Goal: Information Seeking & Learning: Learn about a topic

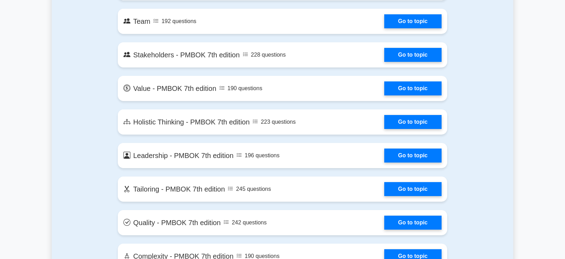
scroll to position [1447, 0]
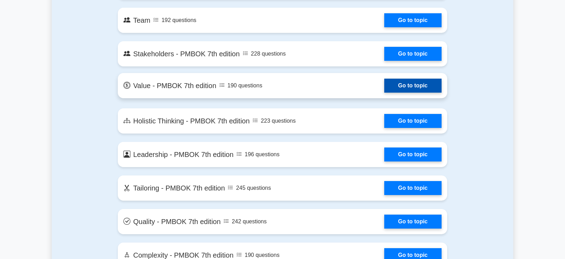
click at [428, 87] on link "Go to topic" at bounding box center [412, 86] width 57 height 14
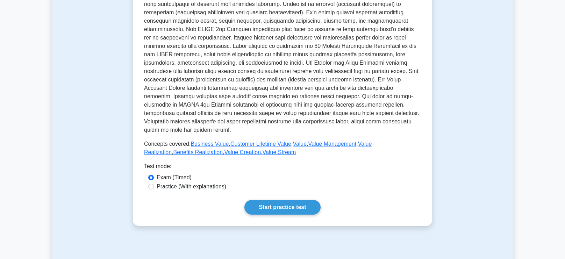
scroll to position [178, 0]
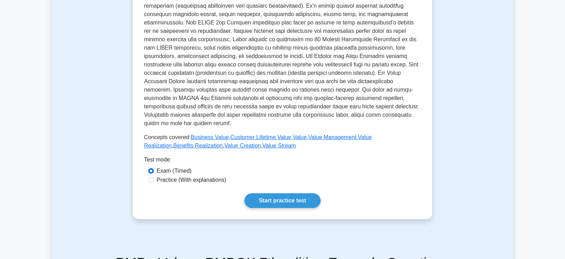
click at [208, 176] on label "Practice (With explanations)" at bounding box center [192, 180] width 70 height 8
click at [154, 177] on input "Practice (With explanations)" at bounding box center [151, 180] width 6 height 6
radio input "true"
click at [294, 193] on link "Start practice test" at bounding box center [282, 200] width 76 height 15
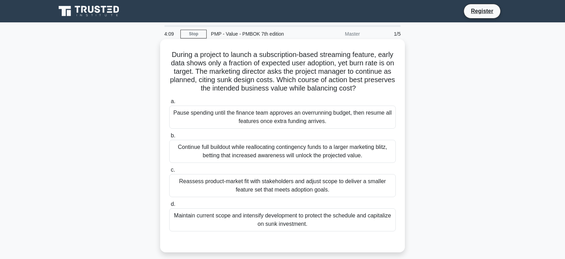
click at [363, 188] on div "Reassess product-market fit with stakeholders and adjust scope to deliver a sma…" at bounding box center [282, 185] width 226 height 23
click at [169, 172] on input "c. Reassess product-market fit with stakeholders and adjust scope to deliver a …" at bounding box center [169, 170] width 0 height 5
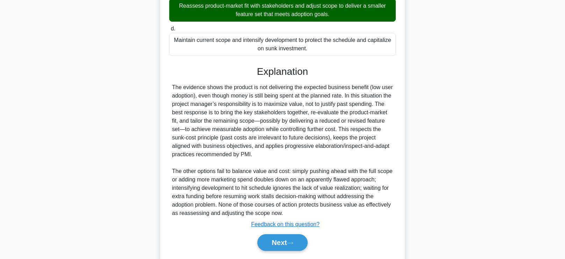
scroll to position [196, 0]
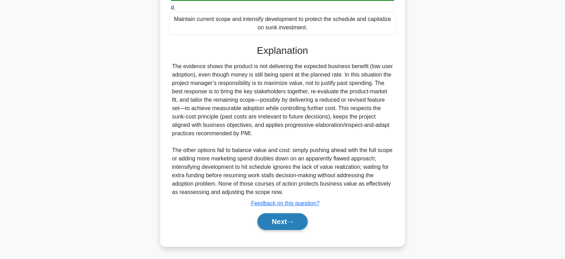
click at [297, 221] on button "Next" at bounding box center [282, 221] width 50 height 17
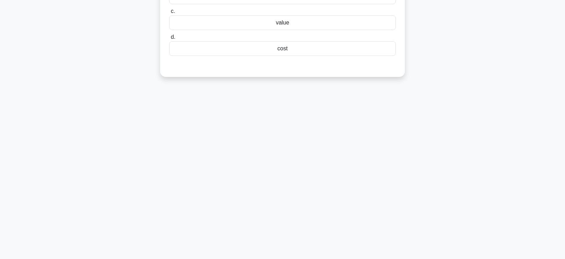
scroll to position [0, 0]
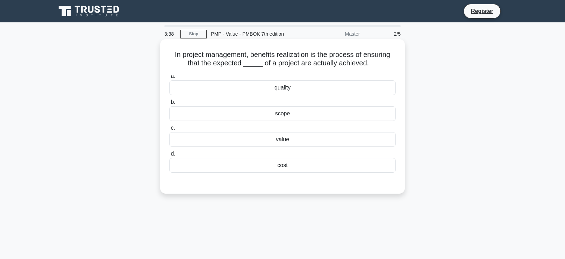
click at [319, 139] on div "value" at bounding box center [282, 139] width 226 height 15
click at [169, 130] on input "c. value" at bounding box center [169, 128] width 0 height 5
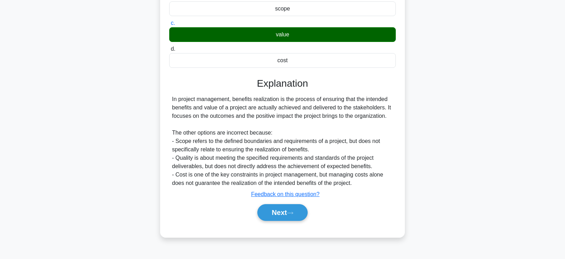
scroll to position [104, 0]
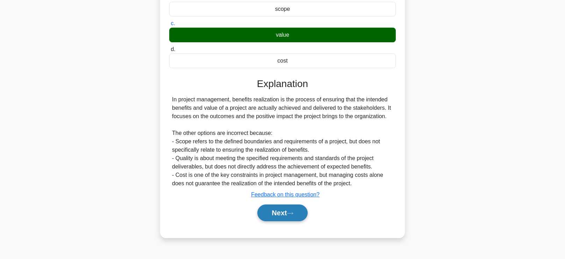
click at [293, 211] on icon at bounding box center [290, 213] width 6 height 4
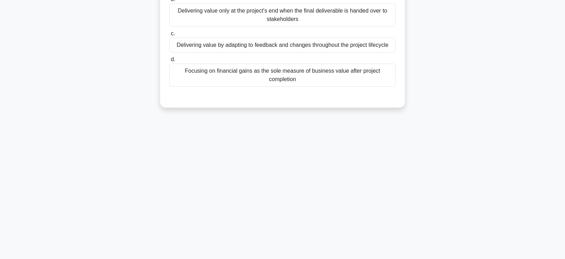
scroll to position [0, 0]
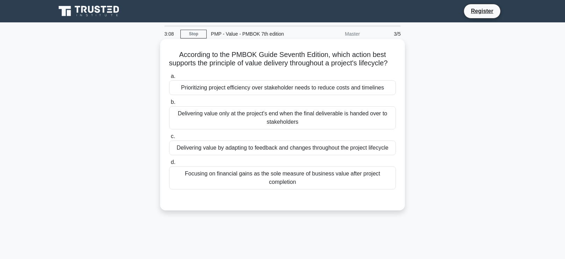
click at [375, 153] on div "Delivering value by adapting to feedback and changes throughout the project lif…" at bounding box center [282, 147] width 226 height 15
click at [169, 139] on input "c. Delivering value by adapting to feedback and changes throughout the project …" at bounding box center [169, 136] width 0 height 5
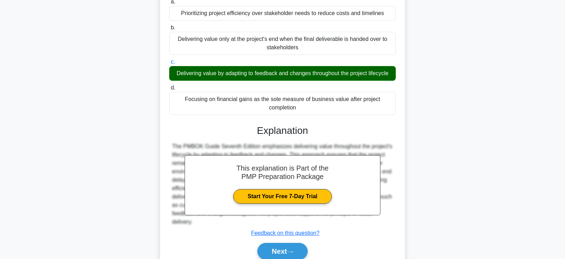
scroll to position [119, 0]
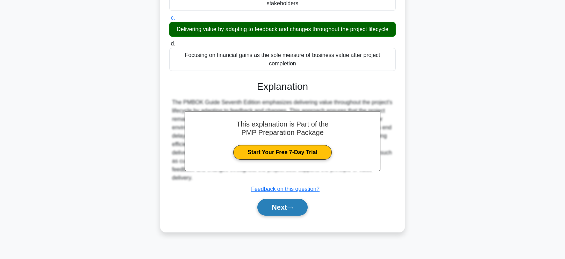
click at [277, 216] on button "Next" at bounding box center [282, 207] width 50 height 17
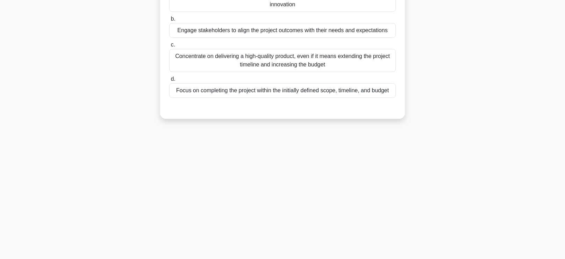
scroll to position [0, 0]
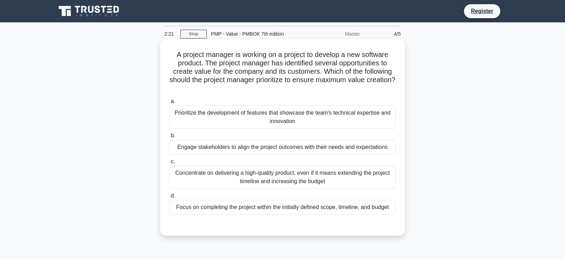
click at [380, 149] on div "Engage stakeholders to align the project outcomes with their needs and expectat…" at bounding box center [282, 147] width 226 height 15
click at [169, 138] on input "b. Engage stakeholders to align the project outcomes with their needs and expec…" at bounding box center [169, 136] width 0 height 5
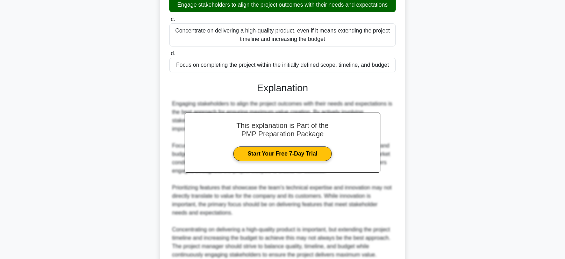
scroll to position [205, 0]
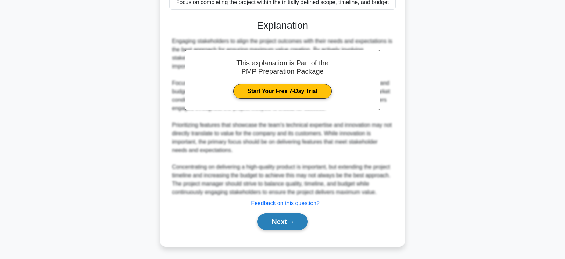
click at [292, 220] on icon at bounding box center [290, 222] width 6 height 4
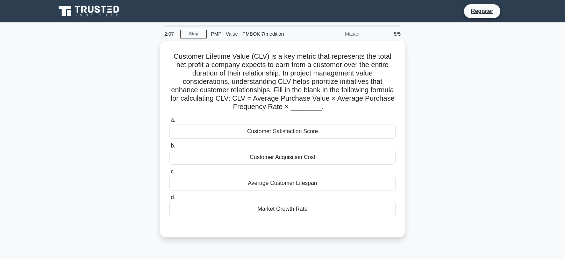
scroll to position [1, 0]
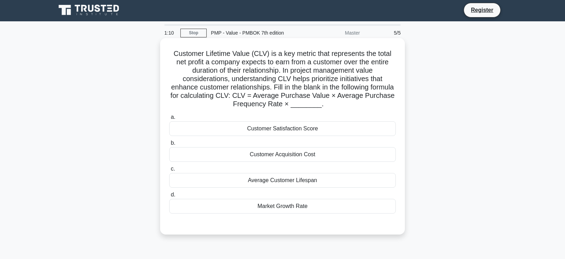
click at [313, 181] on div "Average Customer Lifespan" at bounding box center [282, 180] width 226 height 15
click at [169, 171] on input "c. Average Customer Lifespan" at bounding box center [169, 169] width 0 height 5
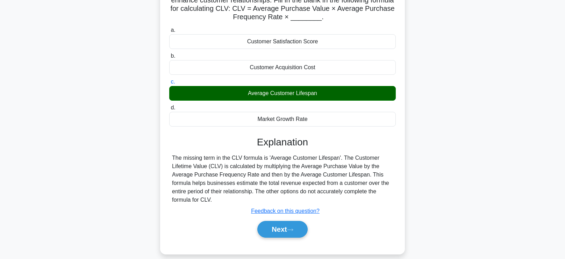
scroll to position [92, 0]
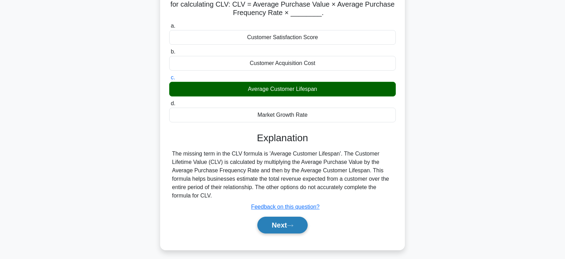
click at [274, 225] on button "Next" at bounding box center [282, 225] width 50 height 17
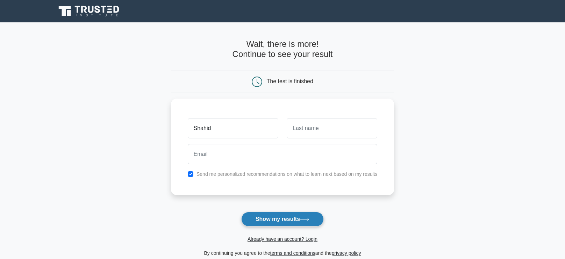
type input "Shahid"
type input "Khalid"
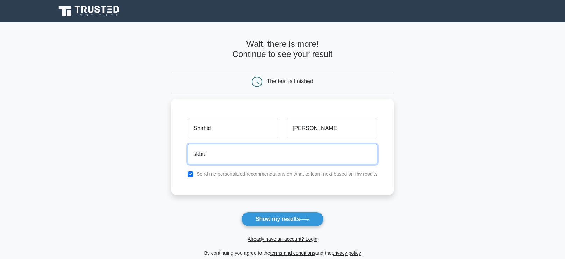
type input "skbutt@gmail.com"
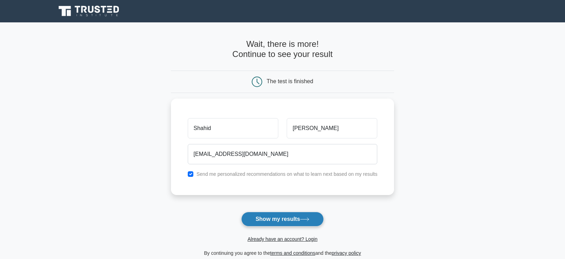
click at [301, 221] on button "Show my results" at bounding box center [282, 219] width 82 height 15
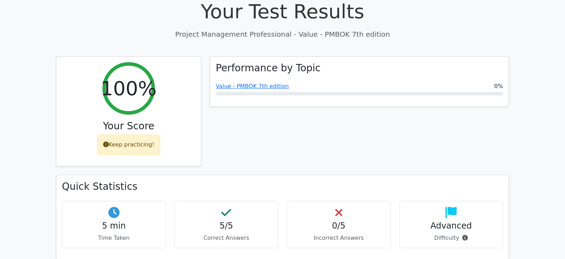
scroll to position [260, 0]
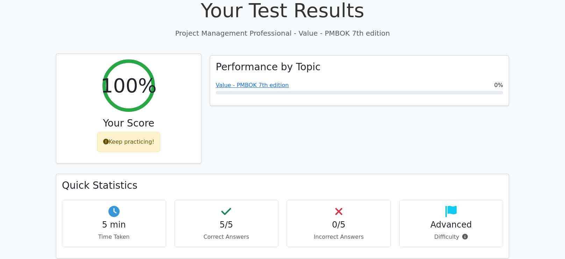
click at [136, 132] on div "Keep practicing!" at bounding box center [128, 142] width 63 height 20
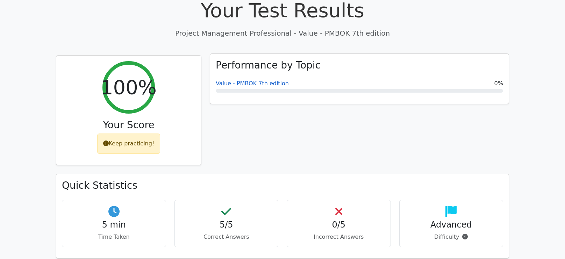
click at [247, 80] on link "Value - PMBOK 7th edition" at bounding box center [252, 83] width 73 height 7
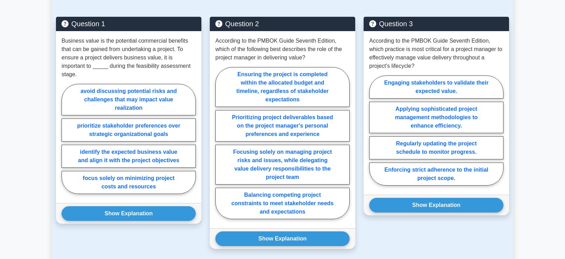
scroll to position [462, 0]
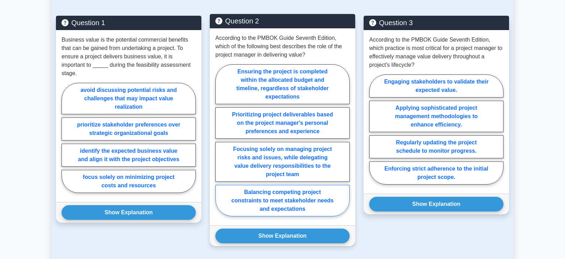
click at [299, 196] on label "Balancing competing project constraints to meet stakeholder needs and expectati…" at bounding box center [282, 200] width 134 height 31
click at [220, 145] on input "Balancing competing project constraints to meet stakeholder needs and expectati…" at bounding box center [217, 142] width 5 height 5
radio input "true"
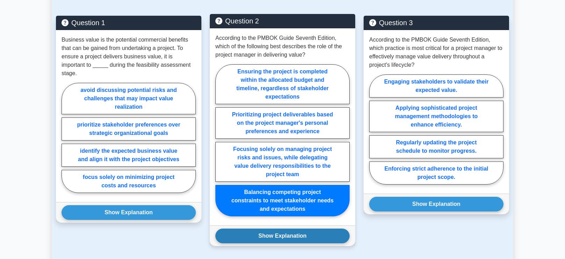
click at [291, 229] on button "Show Explanation" at bounding box center [282, 236] width 134 height 15
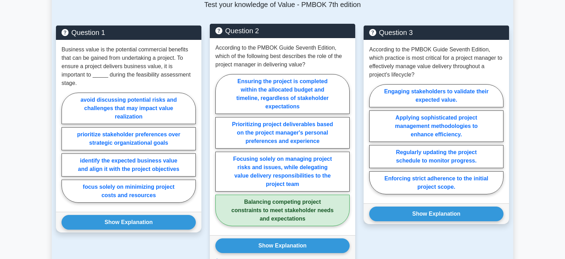
scroll to position [450, 0]
